Goal: Task Accomplishment & Management: Use online tool/utility

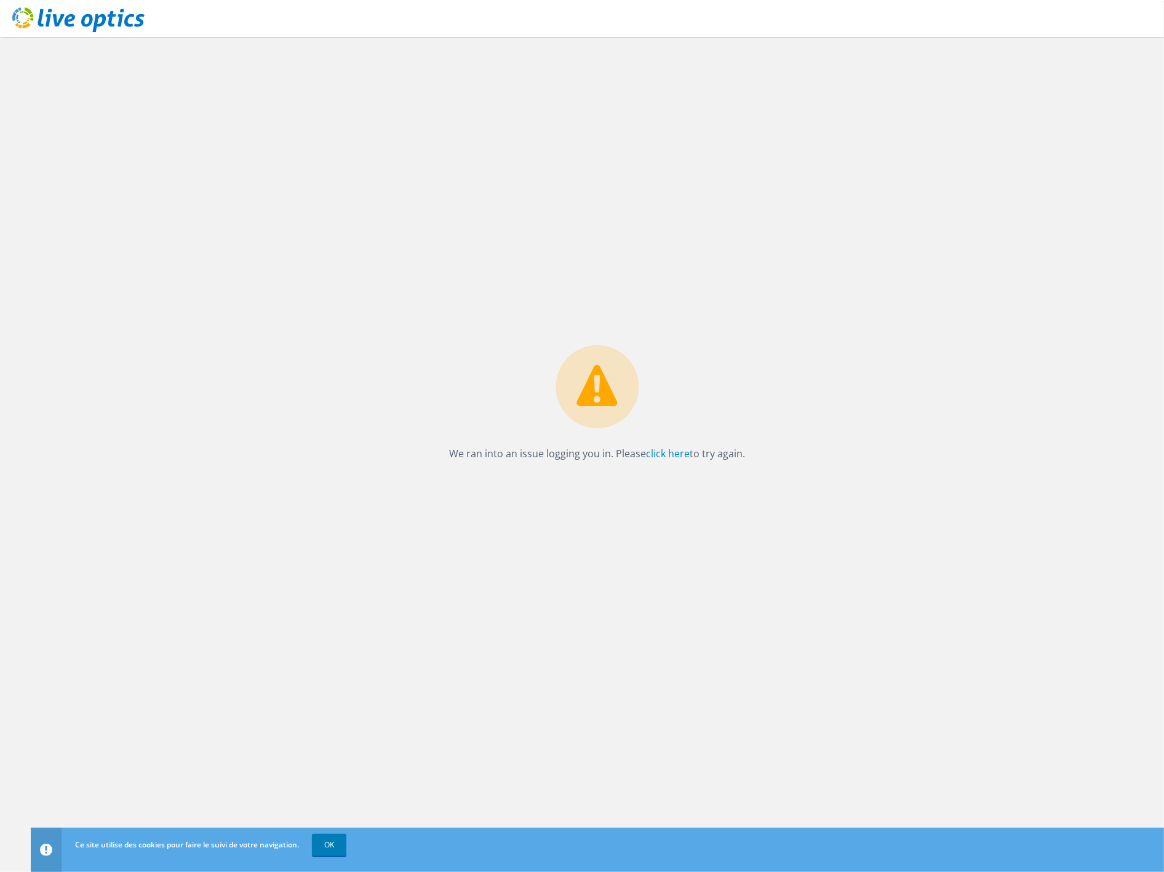
click at [1137, 871] on div at bounding box center [582, 872] width 1164 height 0
click at [109, 16] on use at bounding box center [78, 19] width 132 height 25
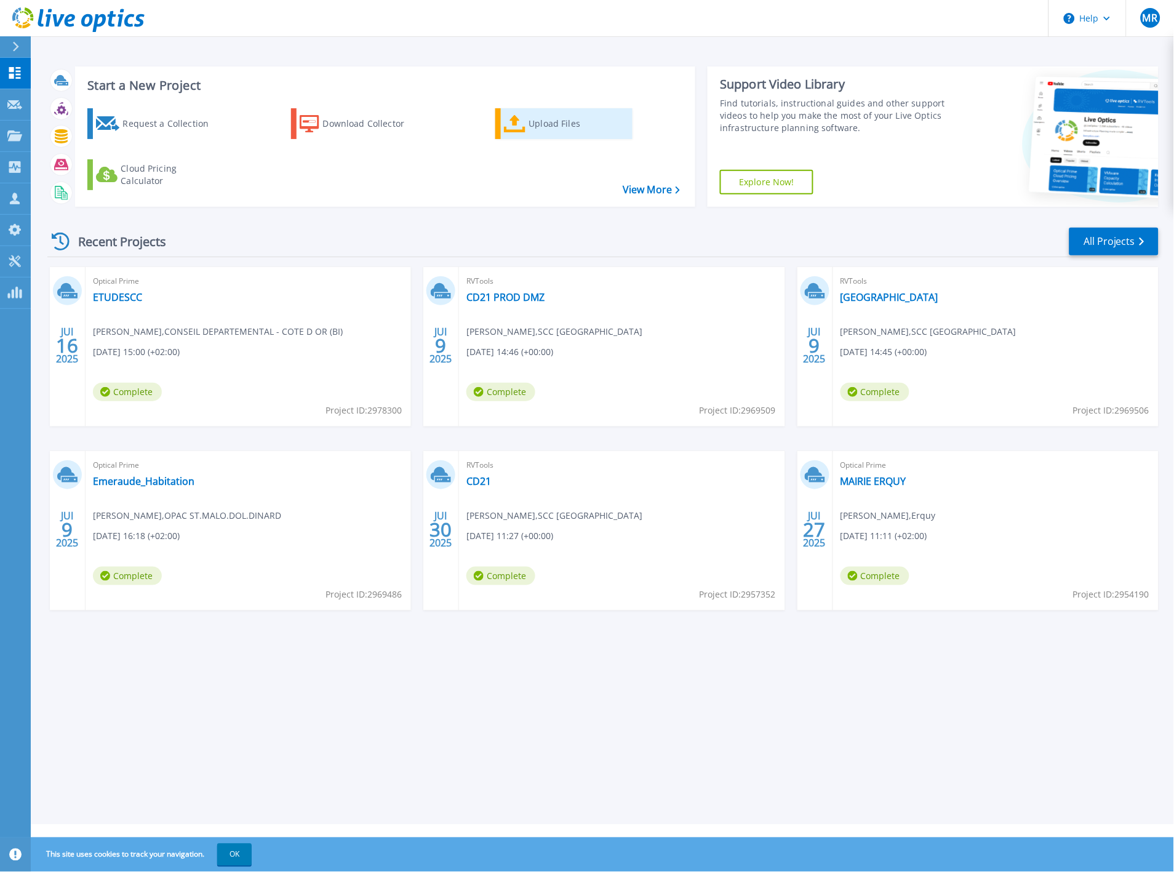
click at [555, 126] on div "Upload Files" at bounding box center [578, 123] width 98 height 25
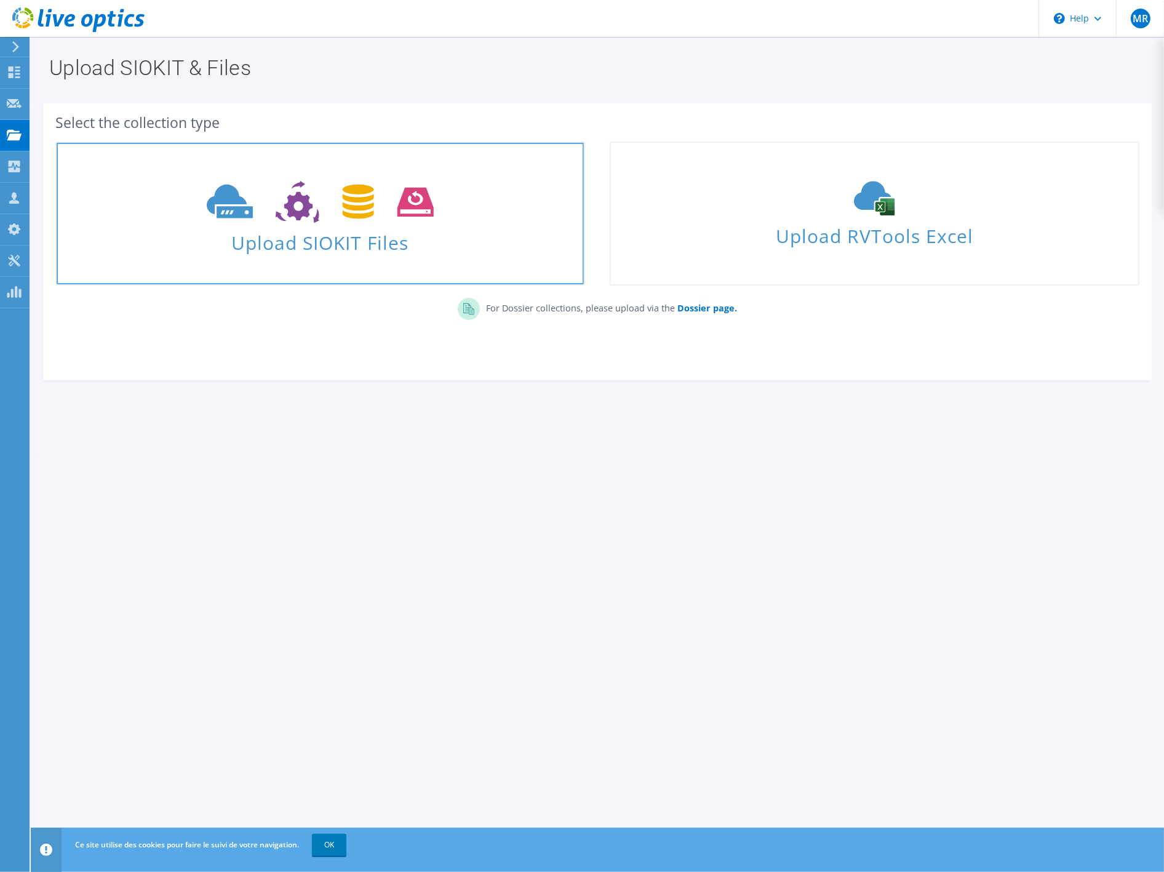
click at [271, 242] on span "Upload SIOKIT Files" at bounding box center [320, 239] width 527 height 26
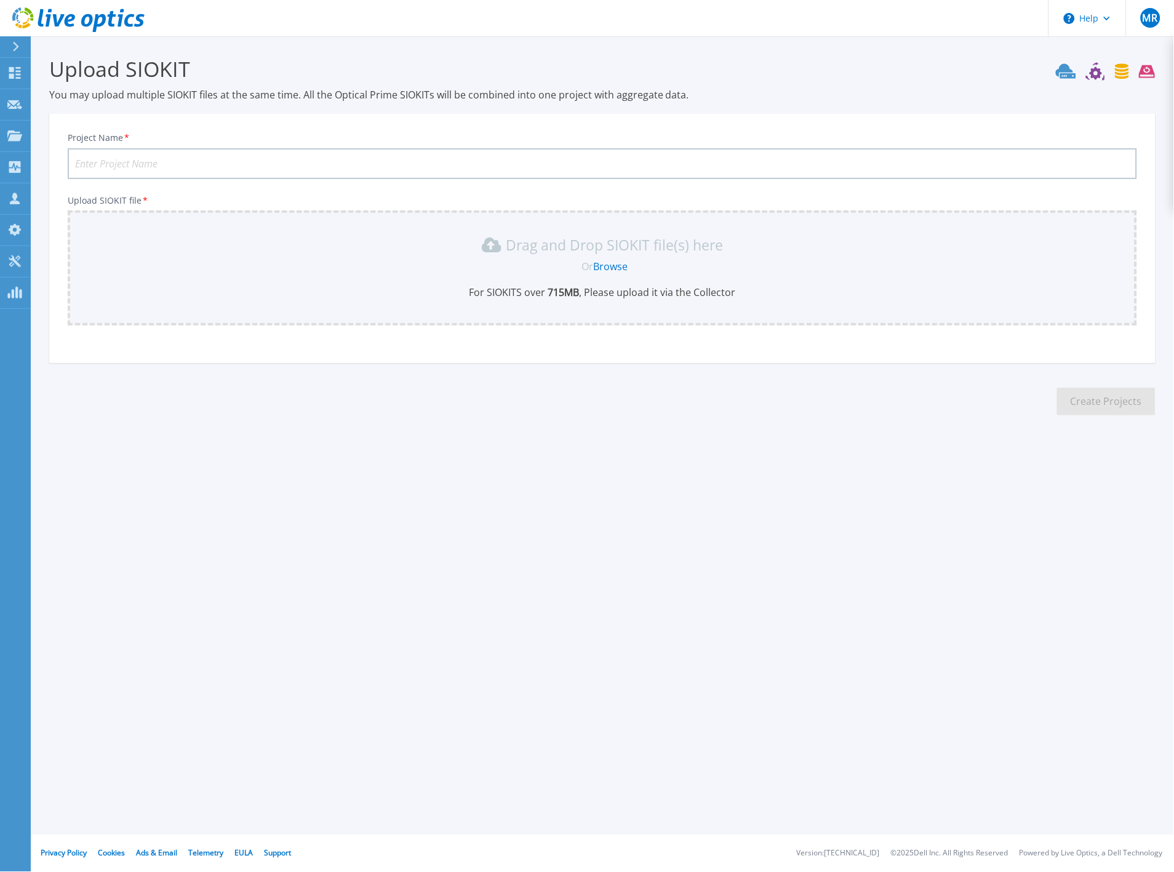
click at [622, 267] on link "Browse" at bounding box center [611, 267] width 34 height 14
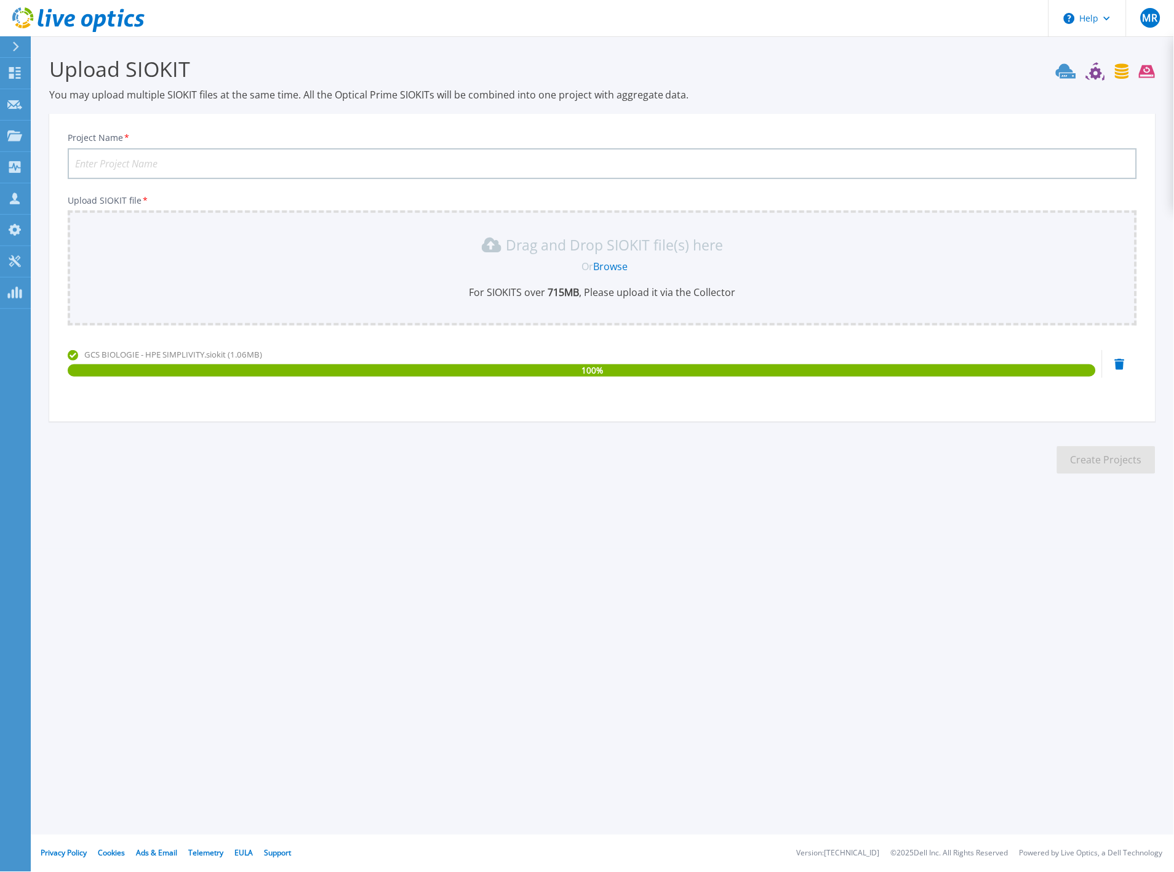
click at [367, 149] on input "Project Name *" at bounding box center [602, 163] width 1069 height 31
type input "GHT coeur grand est"
click at [1129, 454] on button "Create Projects" at bounding box center [1106, 460] width 98 height 28
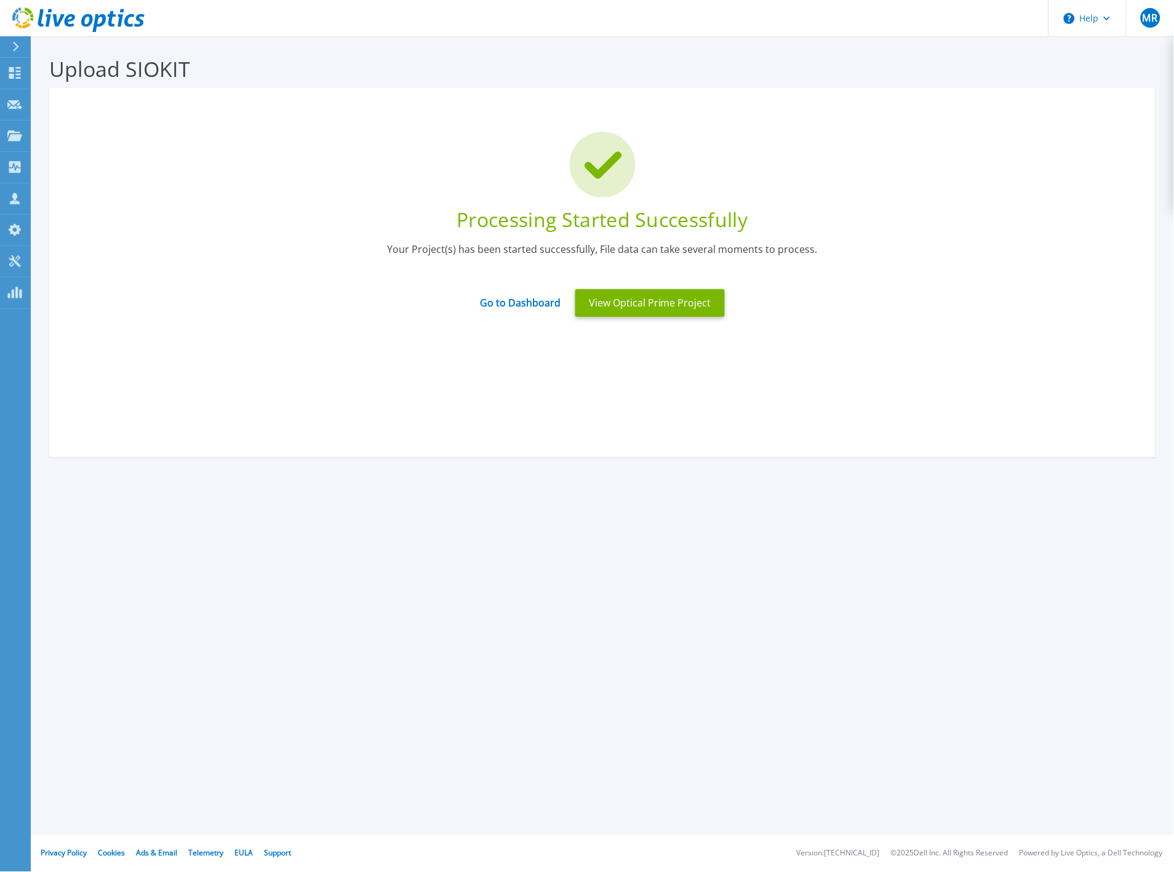
click at [638, 368] on div "Processing Started Successfully Your Project(s) has been started successfully, …" at bounding box center [602, 272] width 1106 height 369
click at [641, 298] on button "View Optical Prime Project" at bounding box center [650, 303] width 150 height 28
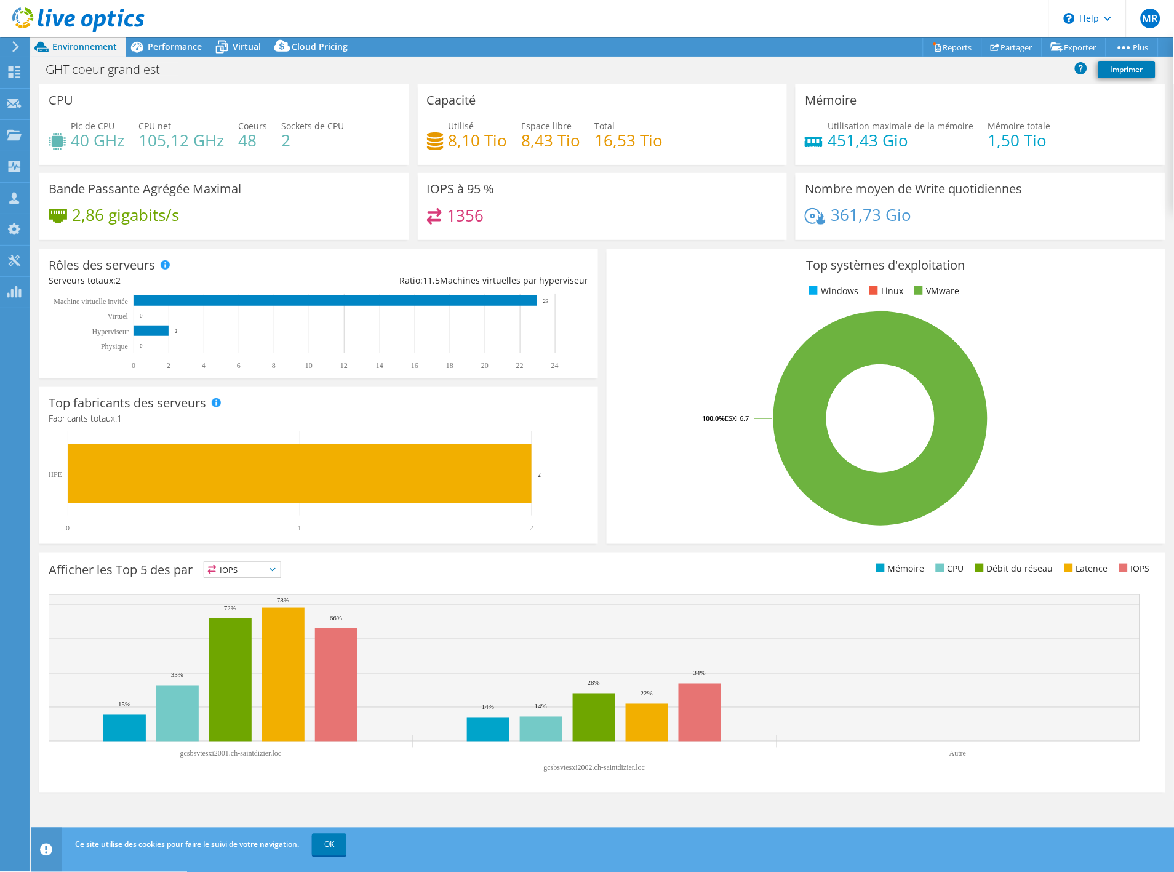
click at [613, 225] on div "1356" at bounding box center [602, 221] width 351 height 26
click at [158, 49] on span "Performance" at bounding box center [175, 47] width 54 height 12
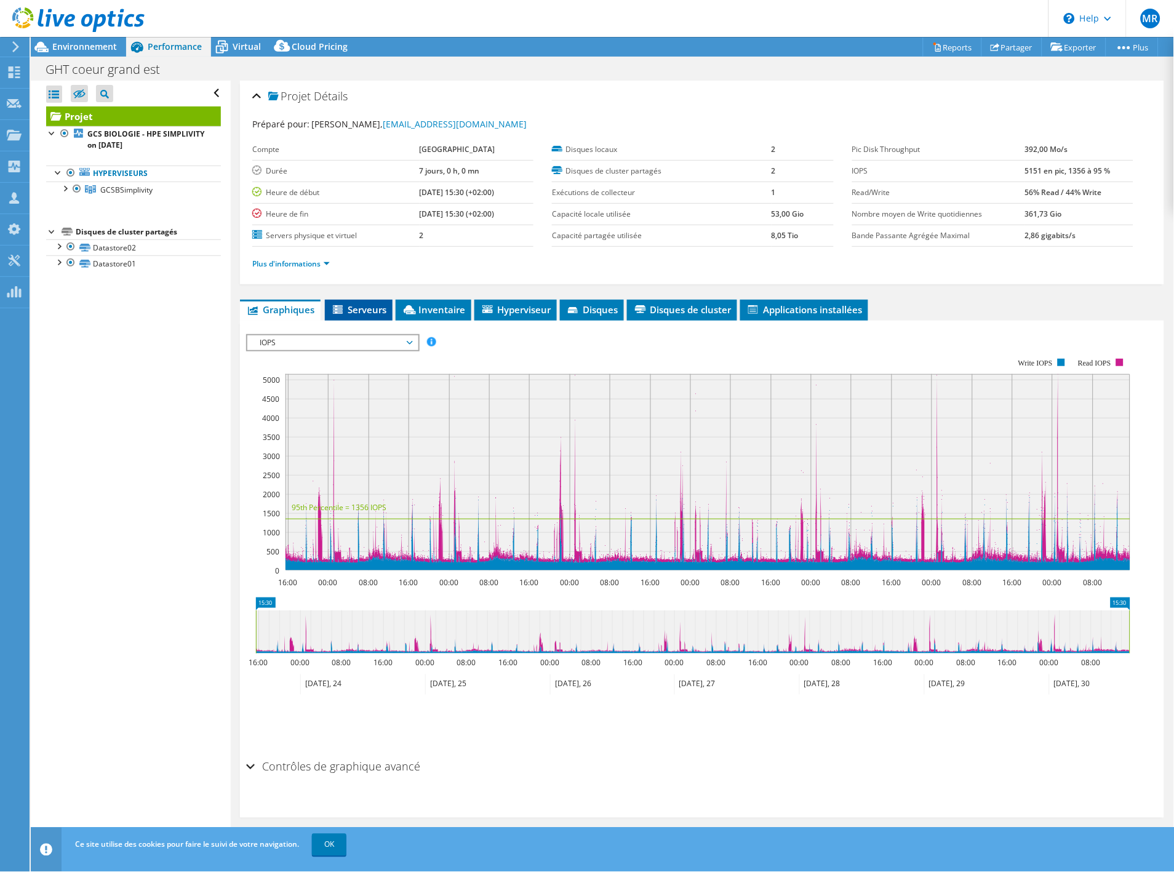
click at [367, 312] on span "Serveurs" at bounding box center [358, 309] width 55 height 12
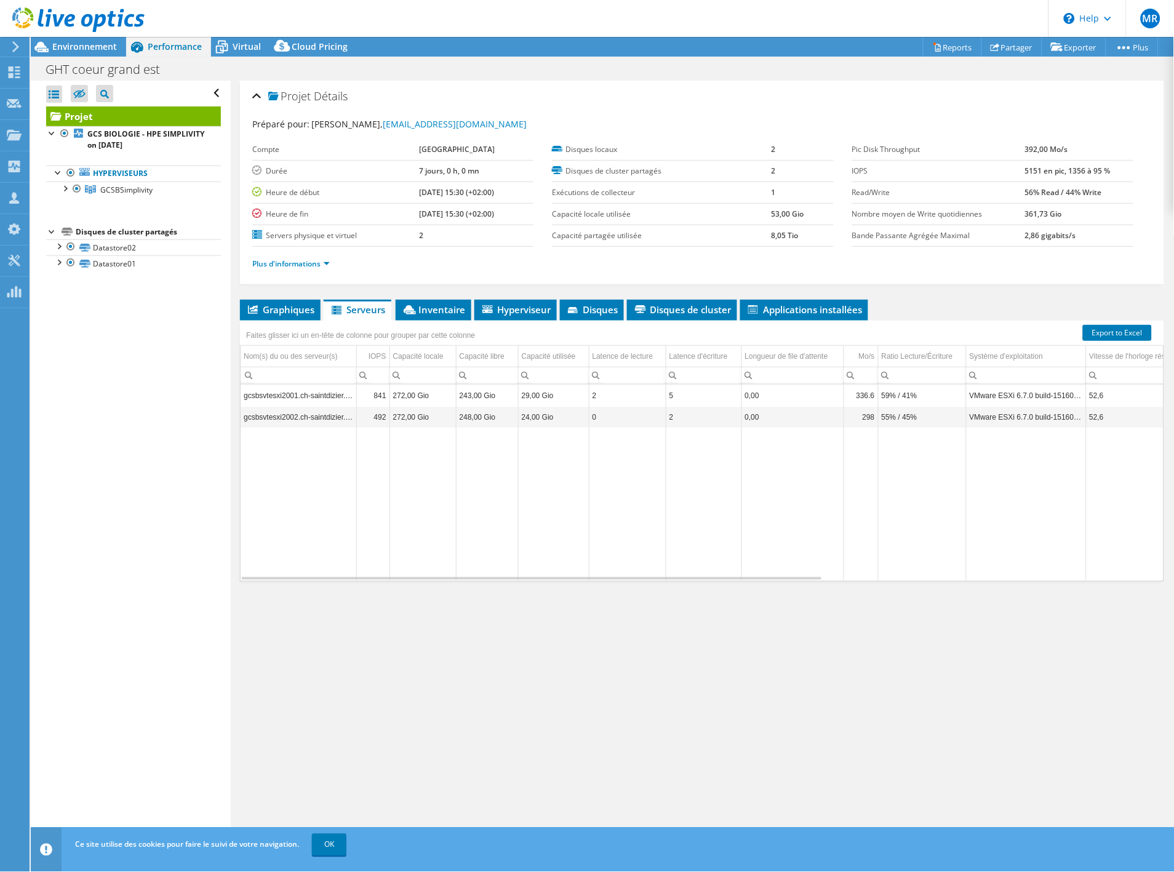
click at [63, 36] on div at bounding box center [72, 20] width 145 height 41
click at [60, 47] on span "Environnement" at bounding box center [84, 47] width 65 height 12
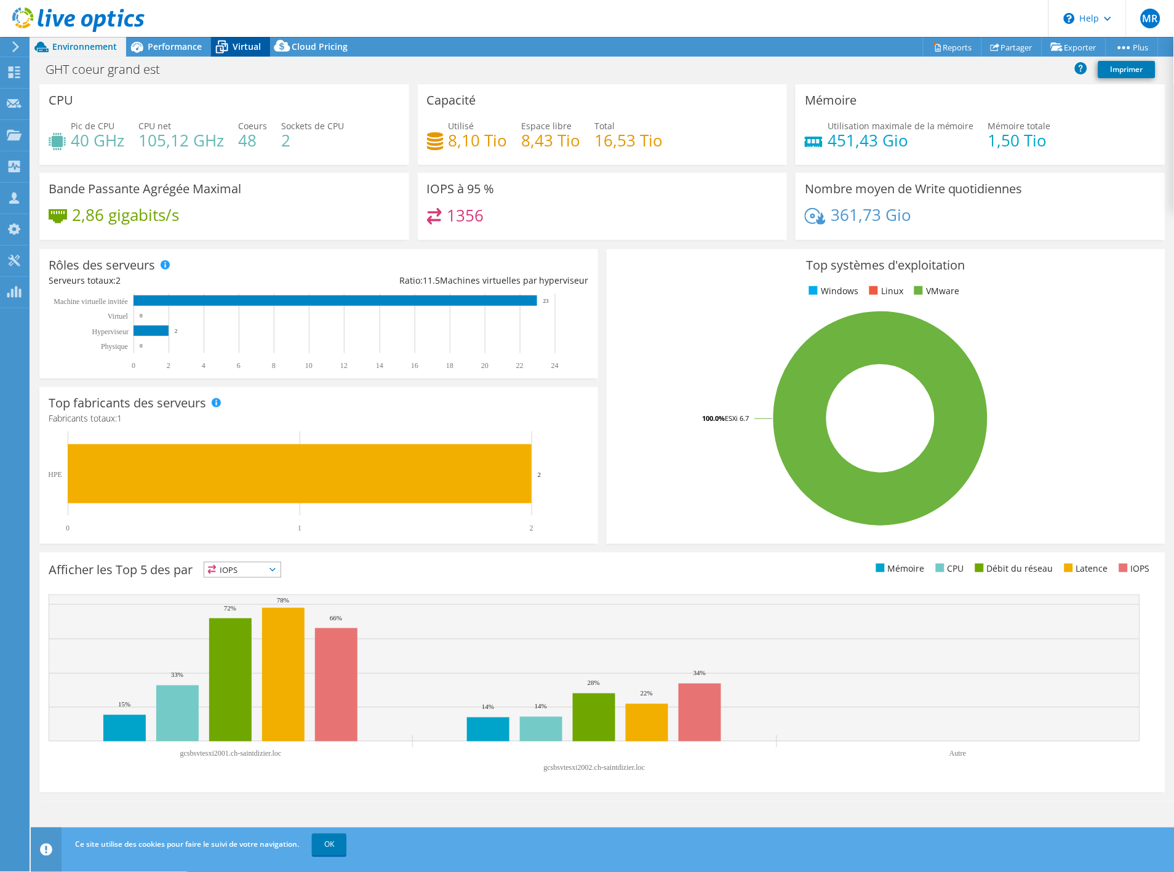
click at [225, 43] on icon at bounding box center [222, 47] width 22 height 22
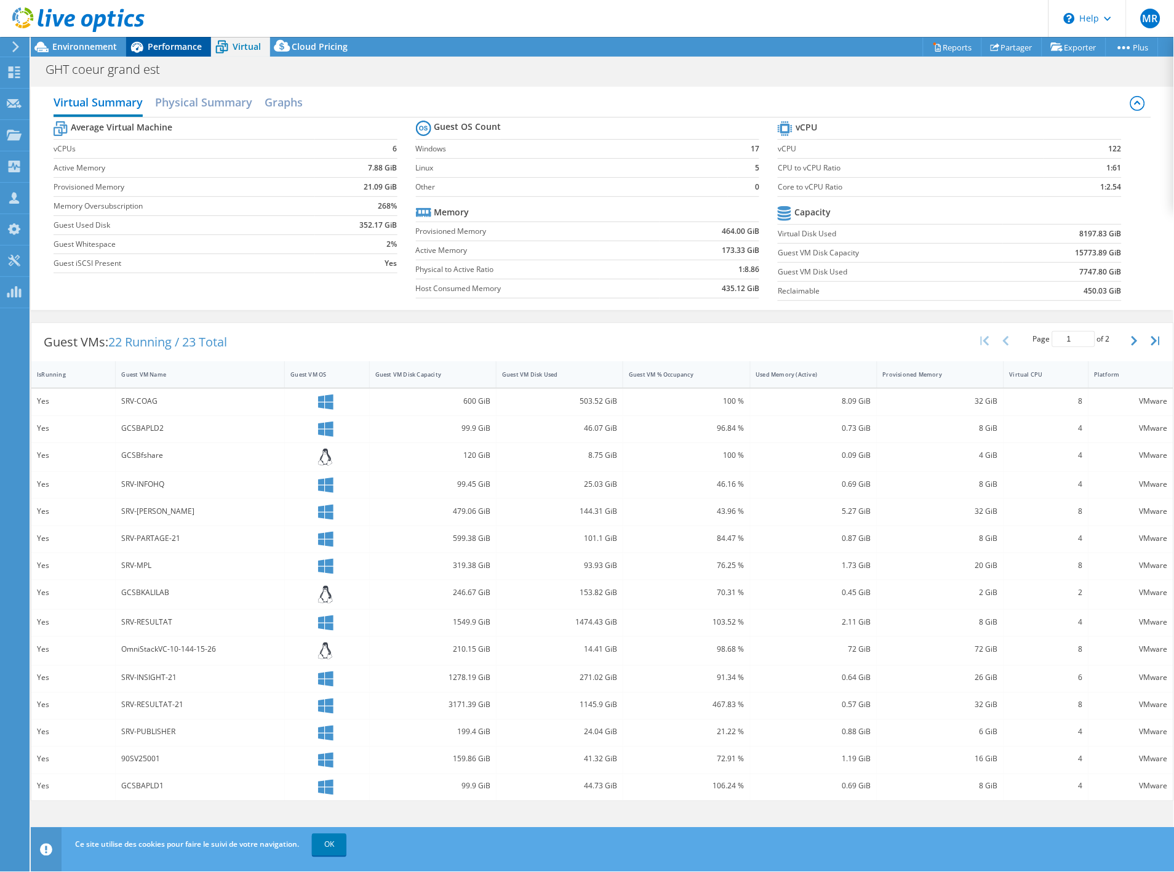
click at [162, 49] on span "Performance" at bounding box center [175, 47] width 54 height 12
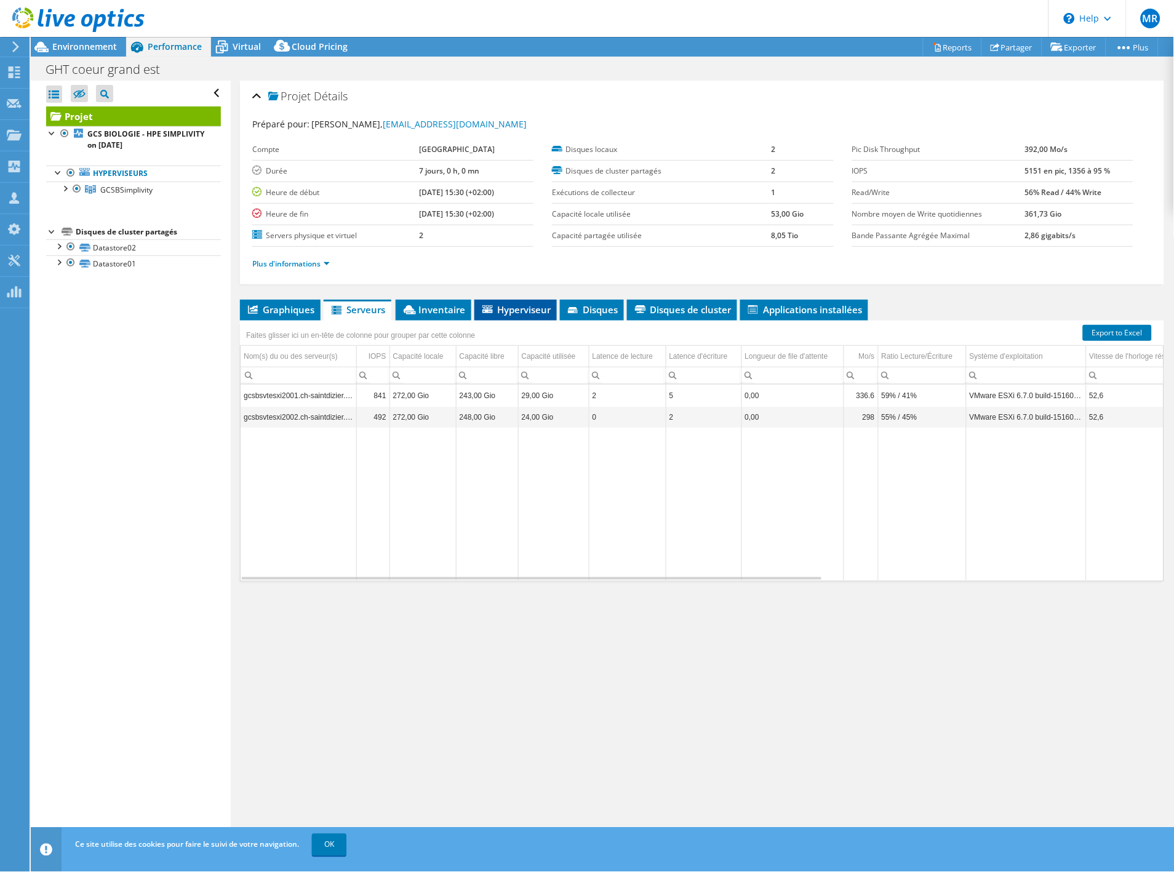
click at [510, 316] on li "Hyperviseur" at bounding box center [515, 310] width 82 height 21
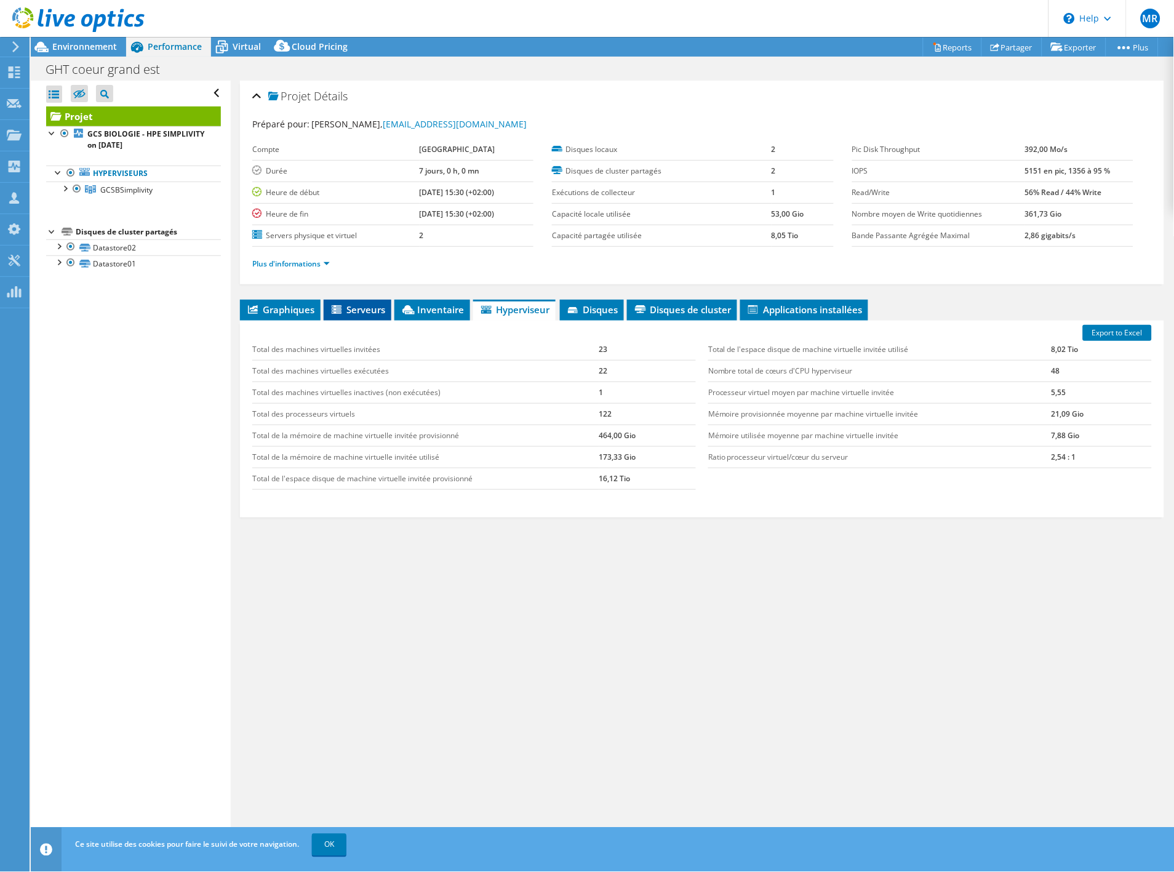
click at [353, 304] on span "Serveurs" at bounding box center [357, 309] width 55 height 12
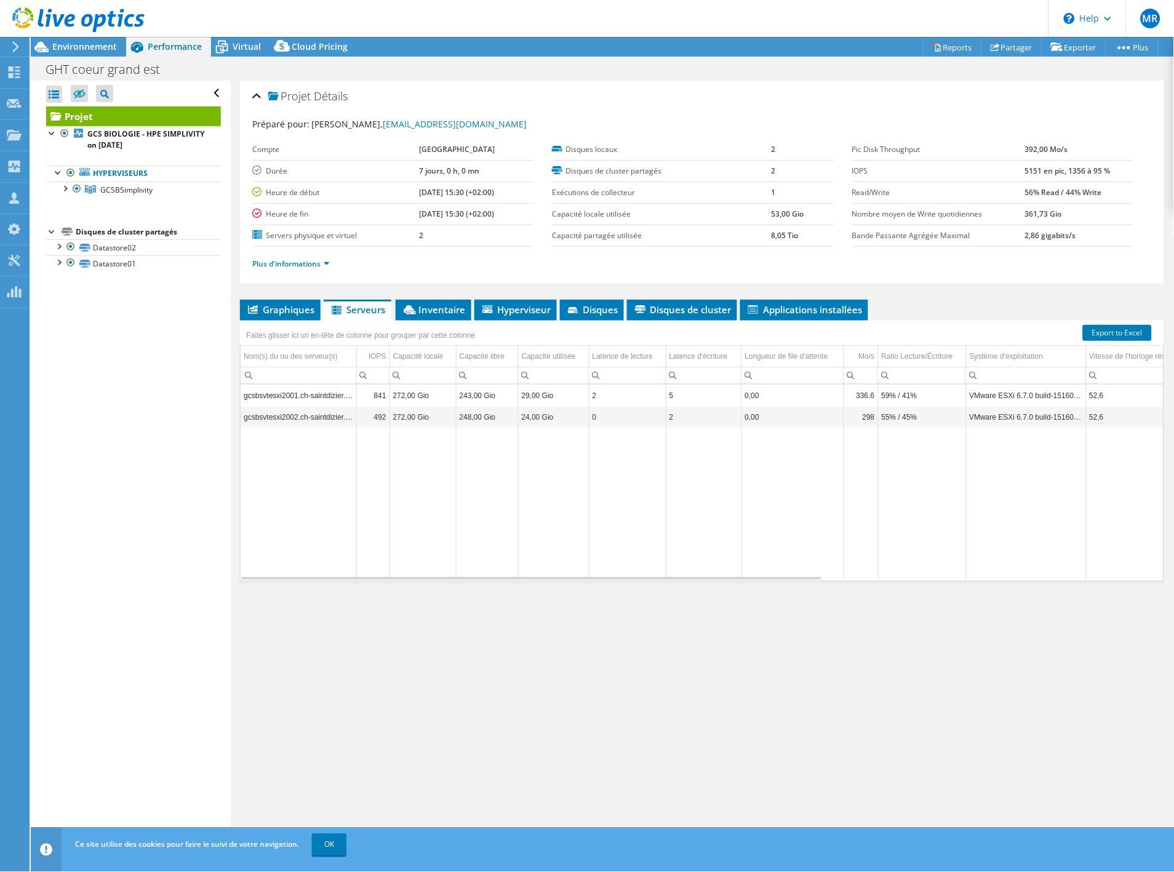
scroll to position [4, 0]
click at [83, 48] on span "Environnement" at bounding box center [84, 47] width 65 height 12
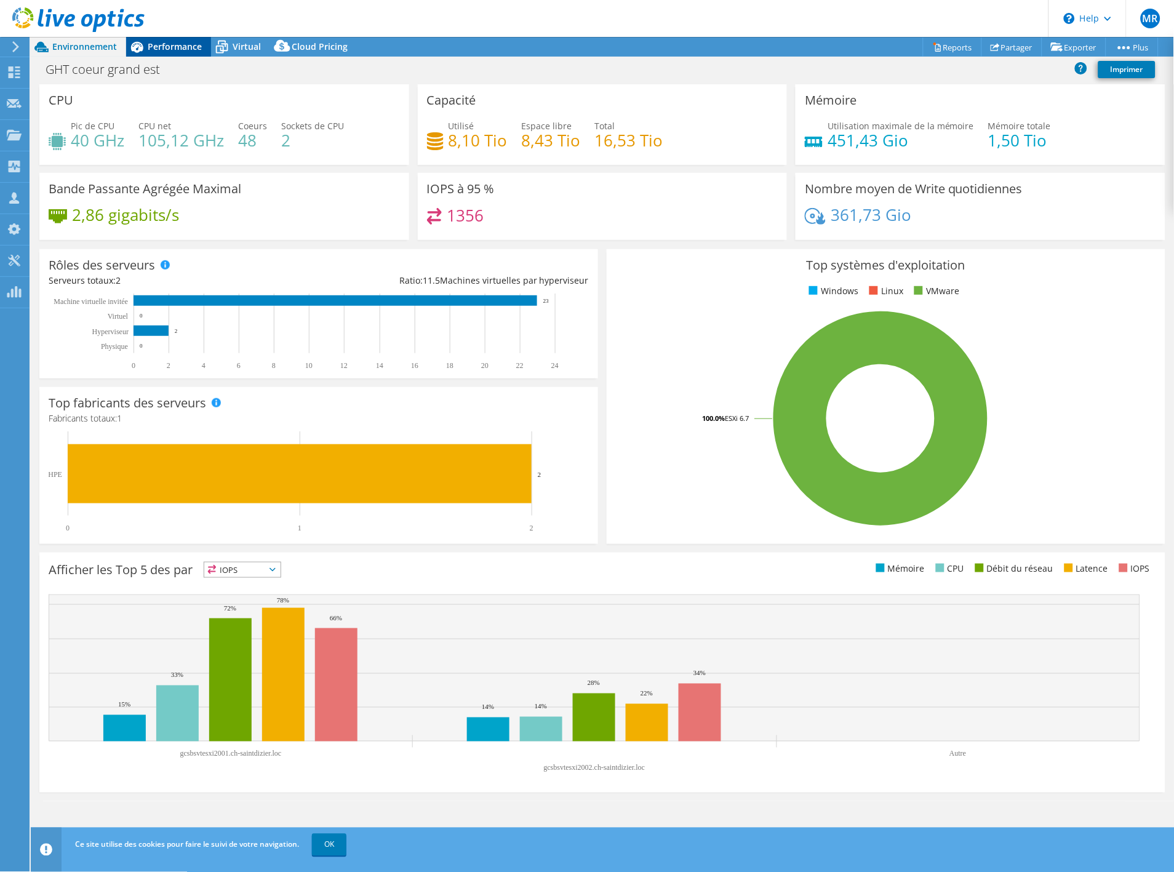
click at [191, 48] on span "Performance" at bounding box center [175, 47] width 54 height 12
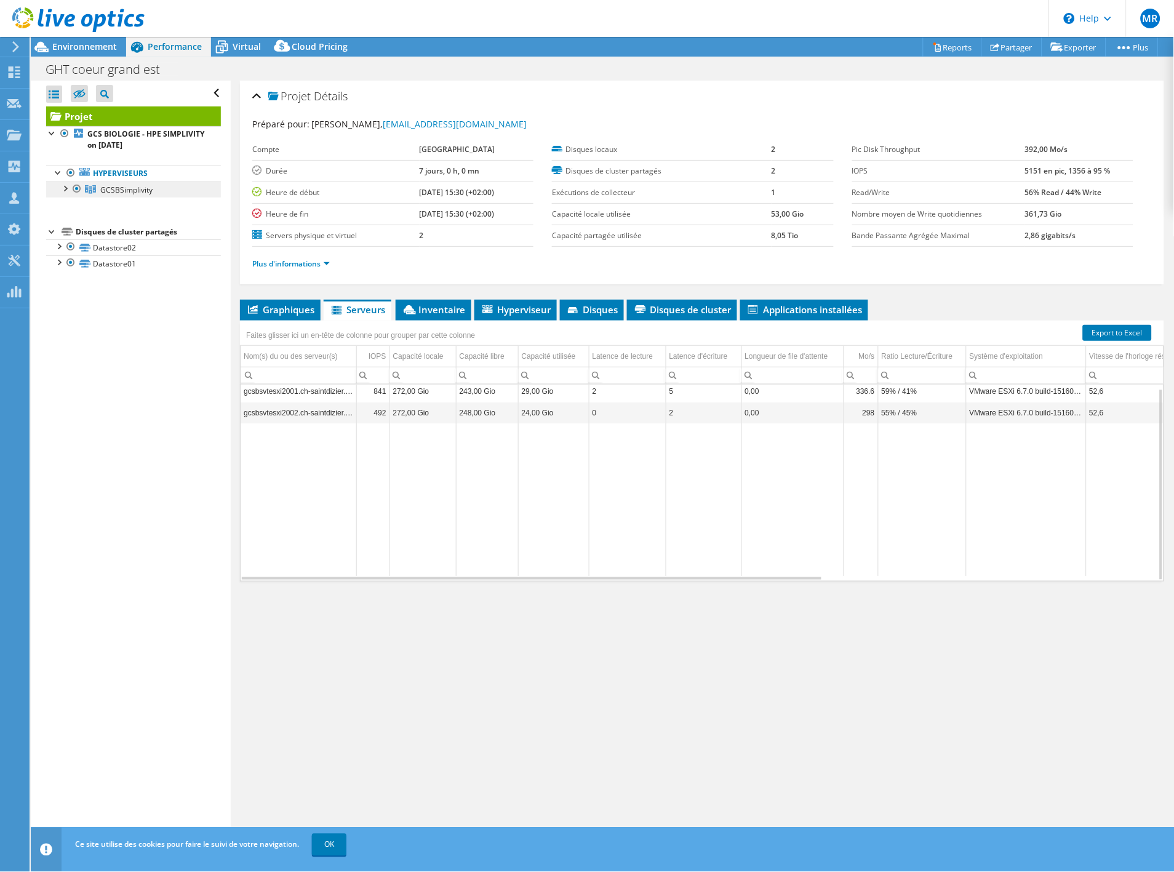
click at [132, 186] on span "GCSBSimplivity" at bounding box center [126, 190] width 52 height 10
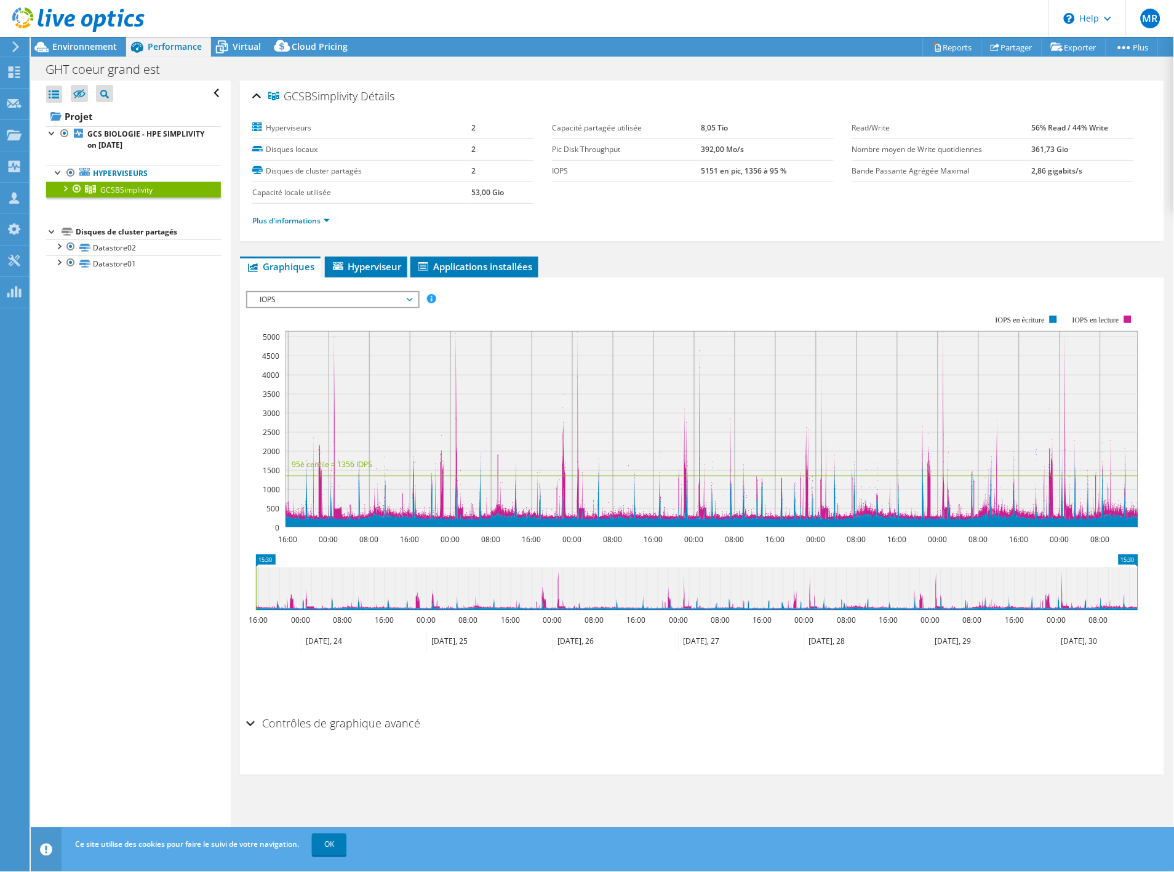
click at [281, 228] on div "Plus d'informations" at bounding box center [702, 221] width 900 height 34
click at [282, 222] on link "Plus d'informations" at bounding box center [291, 220] width 78 height 10
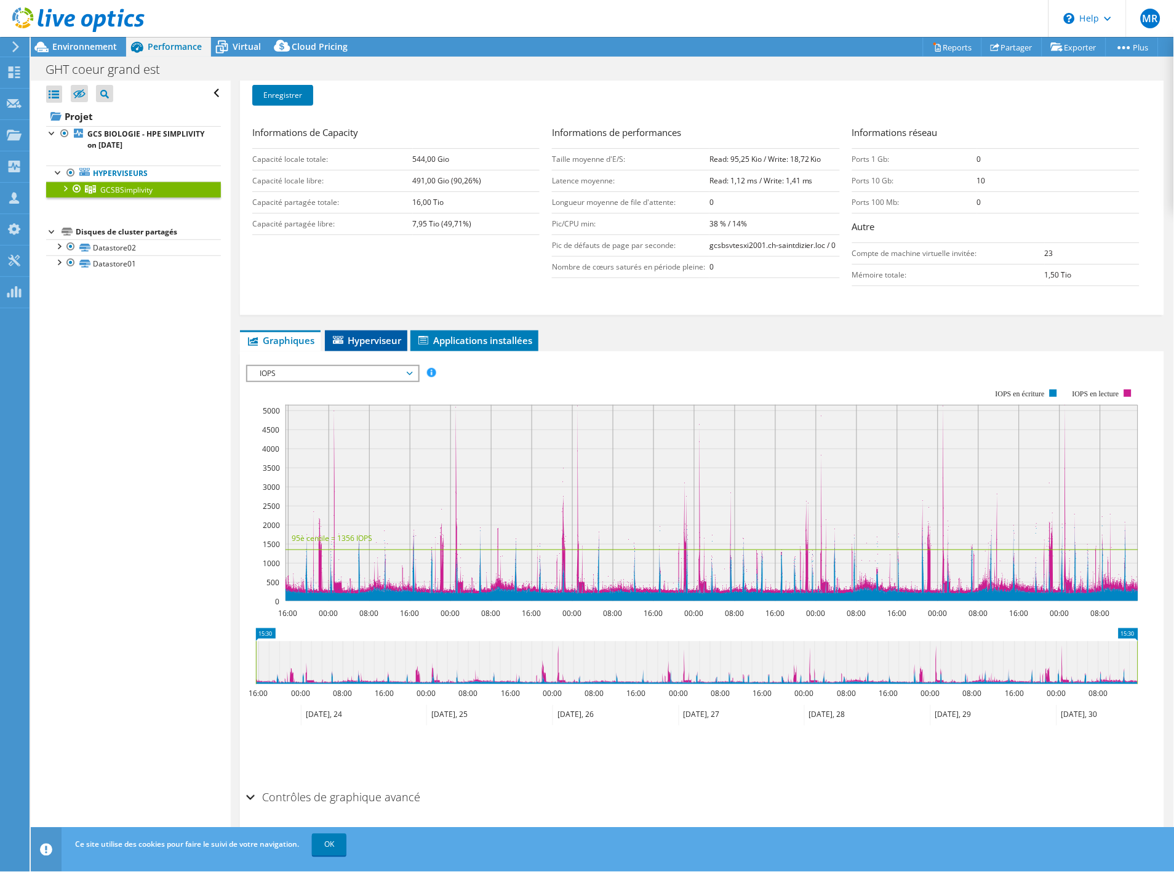
click at [372, 334] on span "Hyperviseur" at bounding box center [366, 340] width 70 height 12
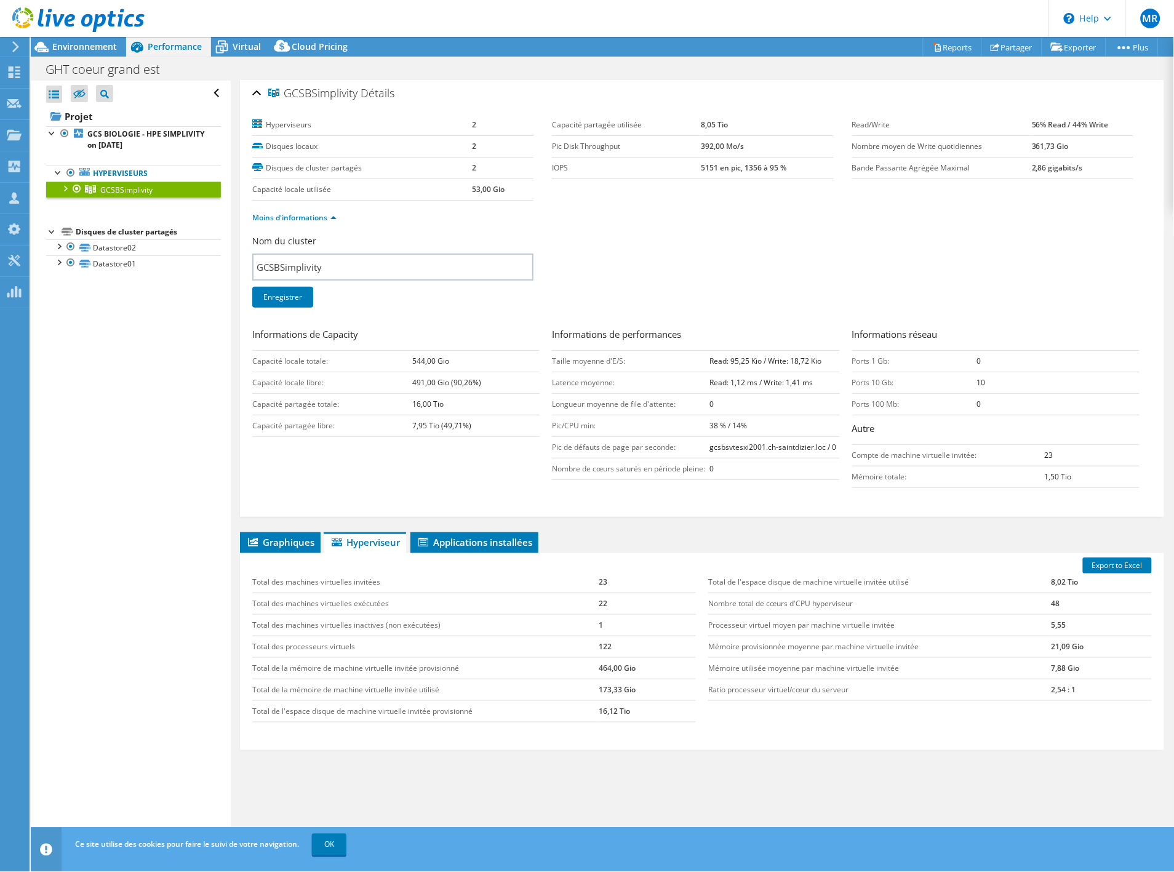
scroll to position [0, 0]
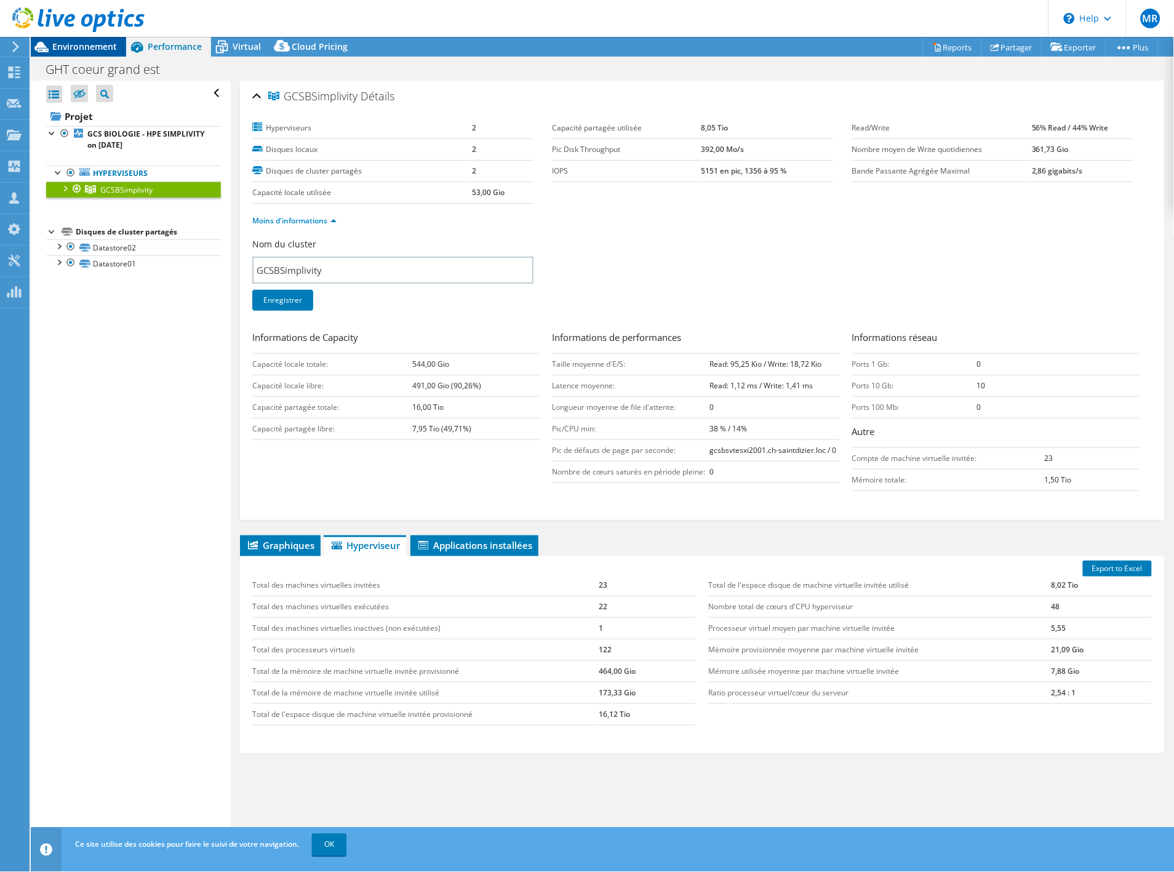
click at [85, 45] on span "Environnement" at bounding box center [84, 47] width 65 height 12
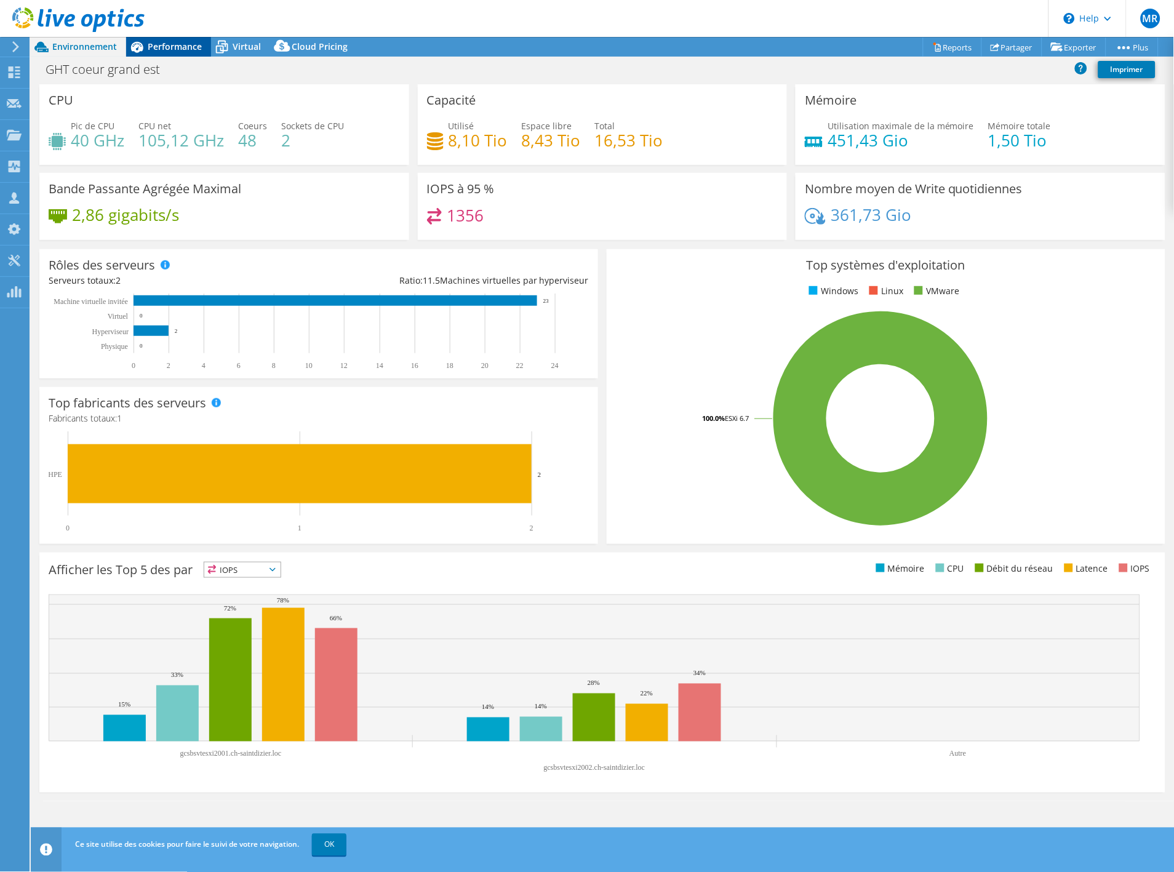
click at [152, 41] on span "Performance" at bounding box center [175, 47] width 54 height 12
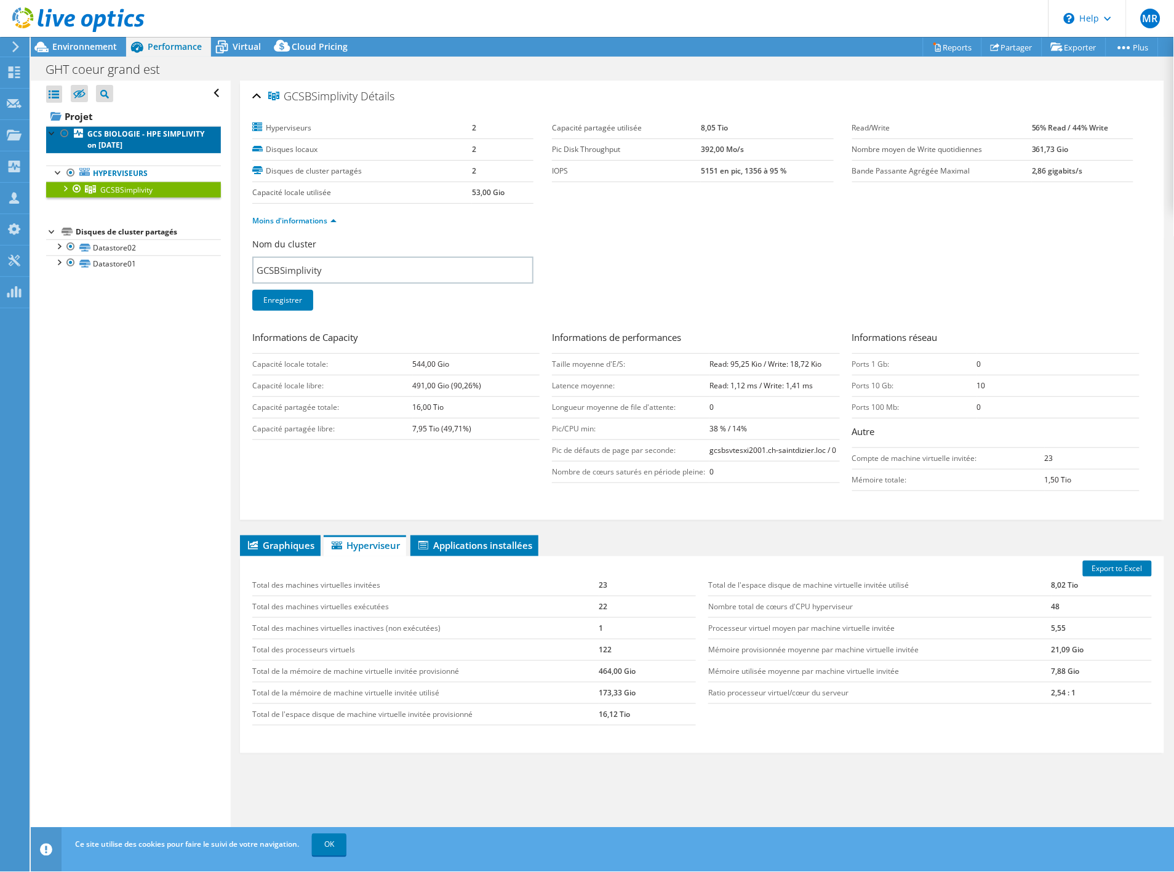
click at [175, 146] on b "GCS BIOLOGIE - HPE SIMPLIVITY on 8/18/2025" at bounding box center [145, 140] width 117 height 22
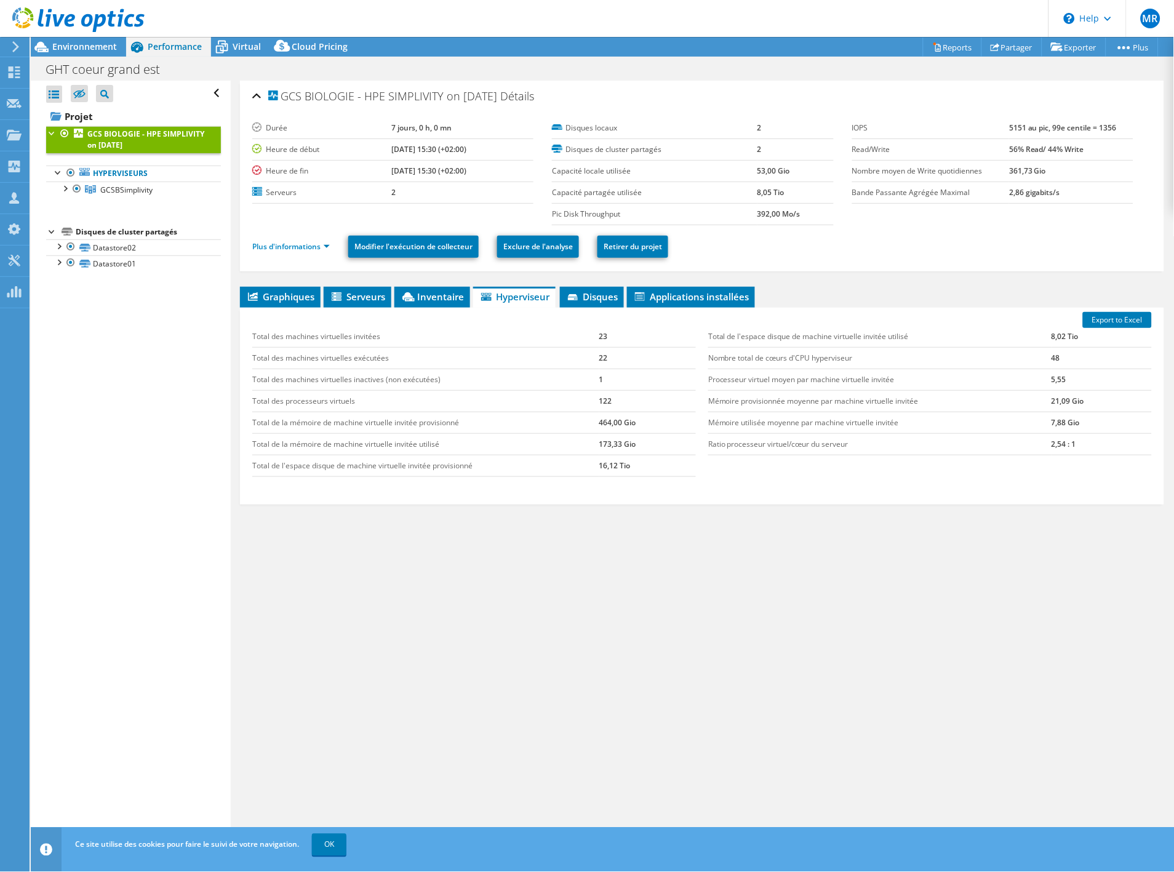
click at [175, 146] on b "GCS BIOLOGIE - HPE SIMPLIVITY on 8/18/2025" at bounding box center [145, 140] width 117 height 22
click at [246, 46] on span "Virtual" at bounding box center [247, 47] width 28 height 12
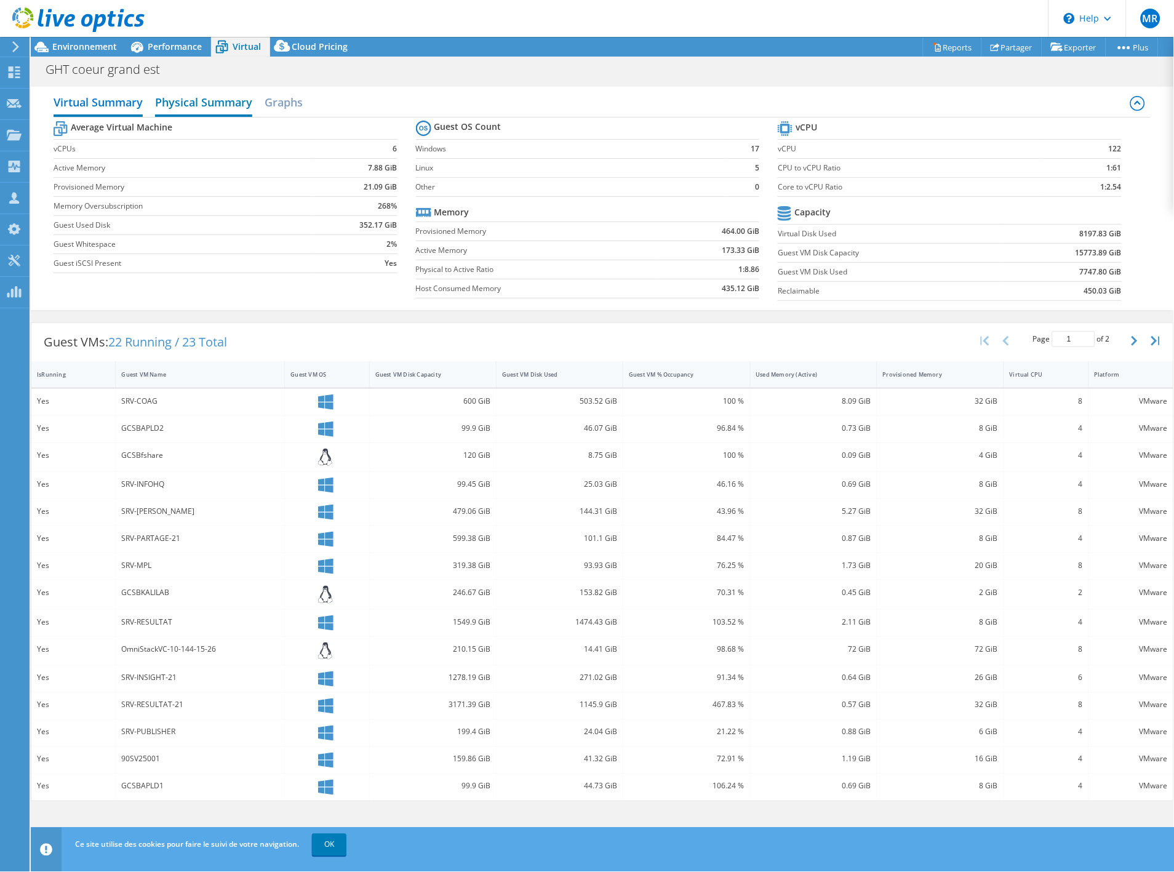
click at [175, 101] on h2 "Physical Summary" at bounding box center [203, 103] width 97 height 27
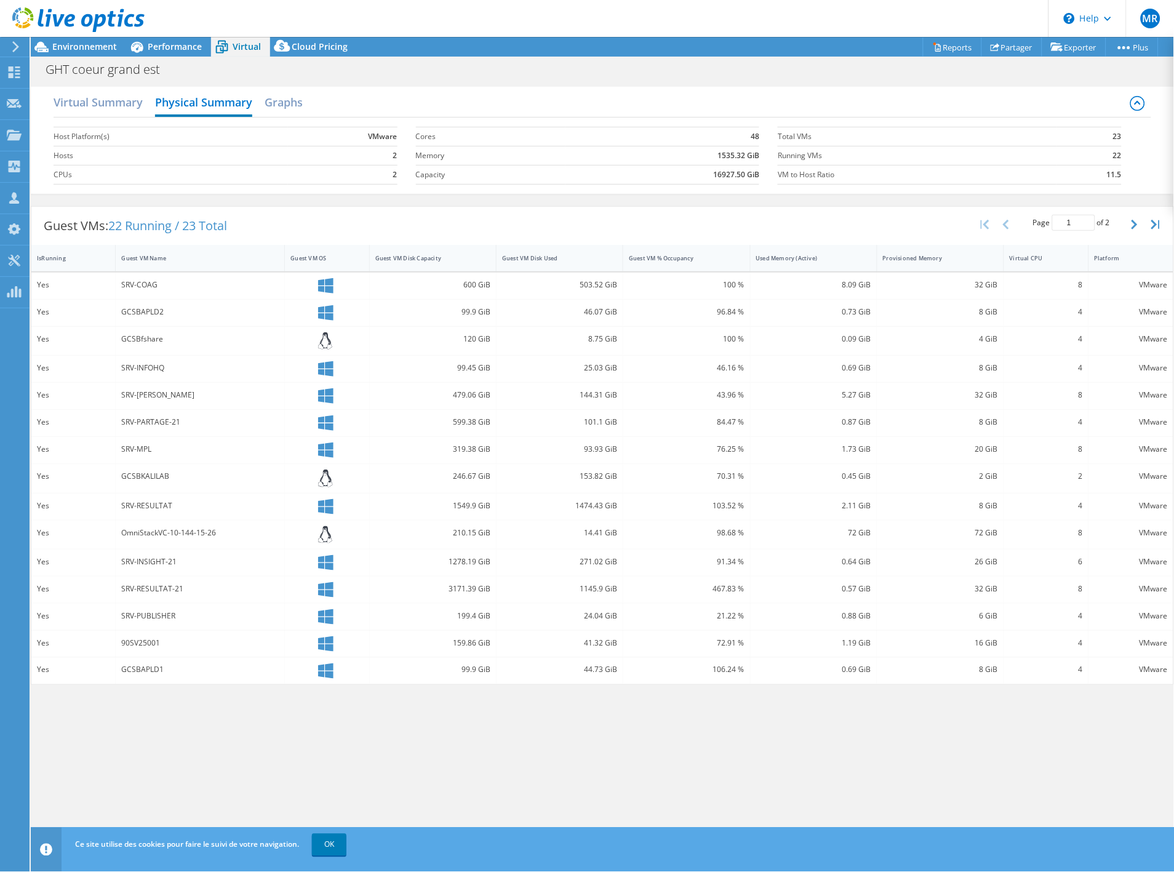
click at [522, 637] on div "41.32 GiB" at bounding box center [559, 643] width 115 height 14
click at [327, 846] on link "OK" at bounding box center [329, 845] width 34 height 22
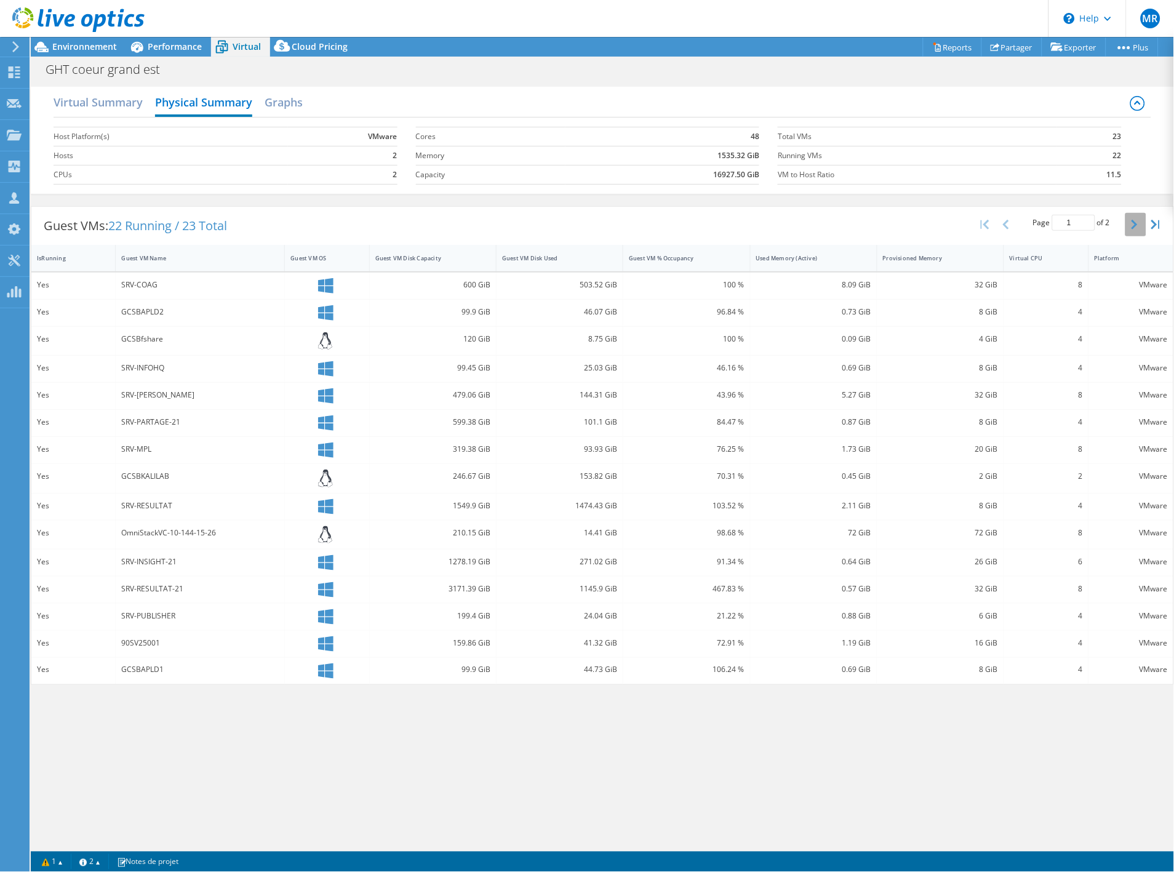
click at [1140, 222] on button "button" at bounding box center [1135, 224] width 21 height 23
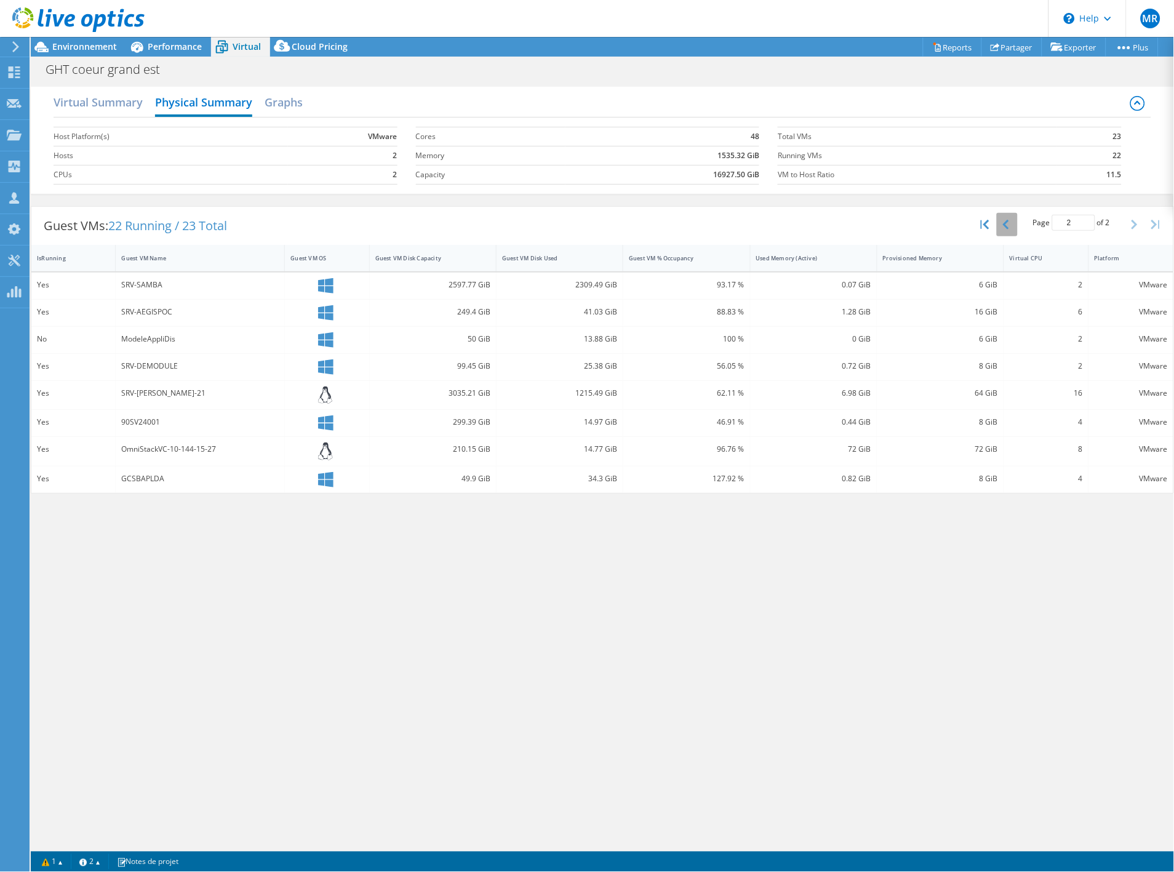
click at [1006, 224] on icon "button" at bounding box center [1006, 225] width 6 height 10
type input "1"
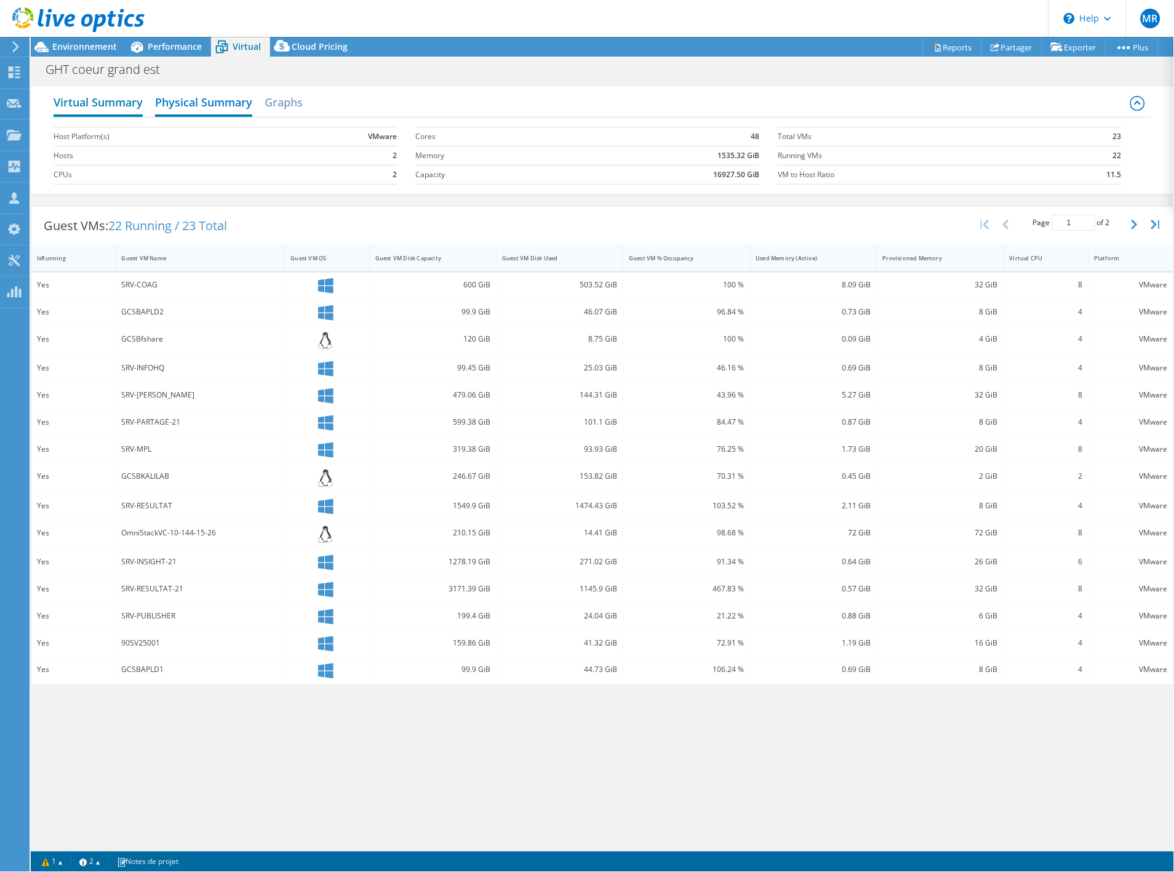
click at [95, 97] on h2 "Virtual Summary" at bounding box center [98, 103] width 89 height 27
